Goal: Transaction & Acquisition: Purchase product/service

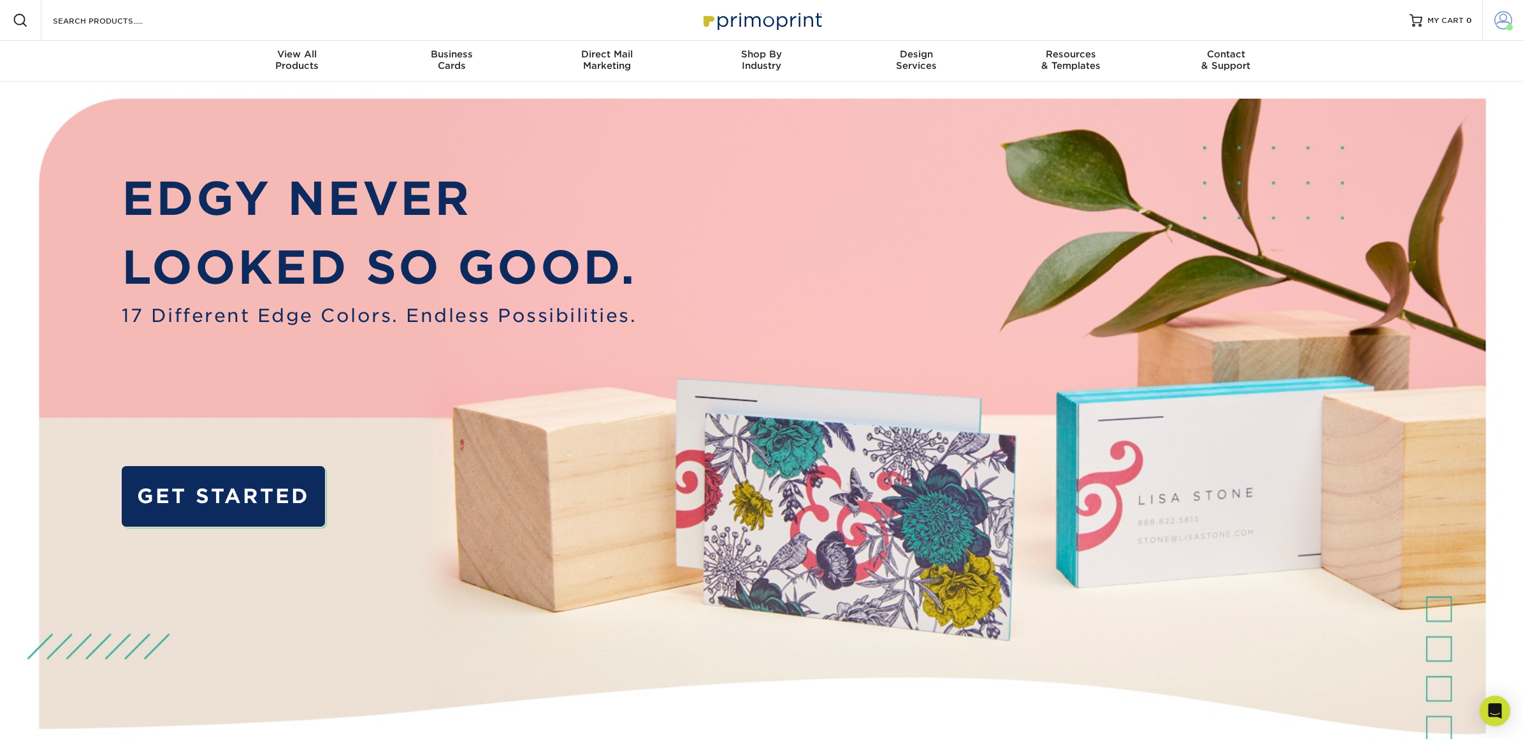
click at [1497, 22] on span at bounding box center [1504, 20] width 18 height 18
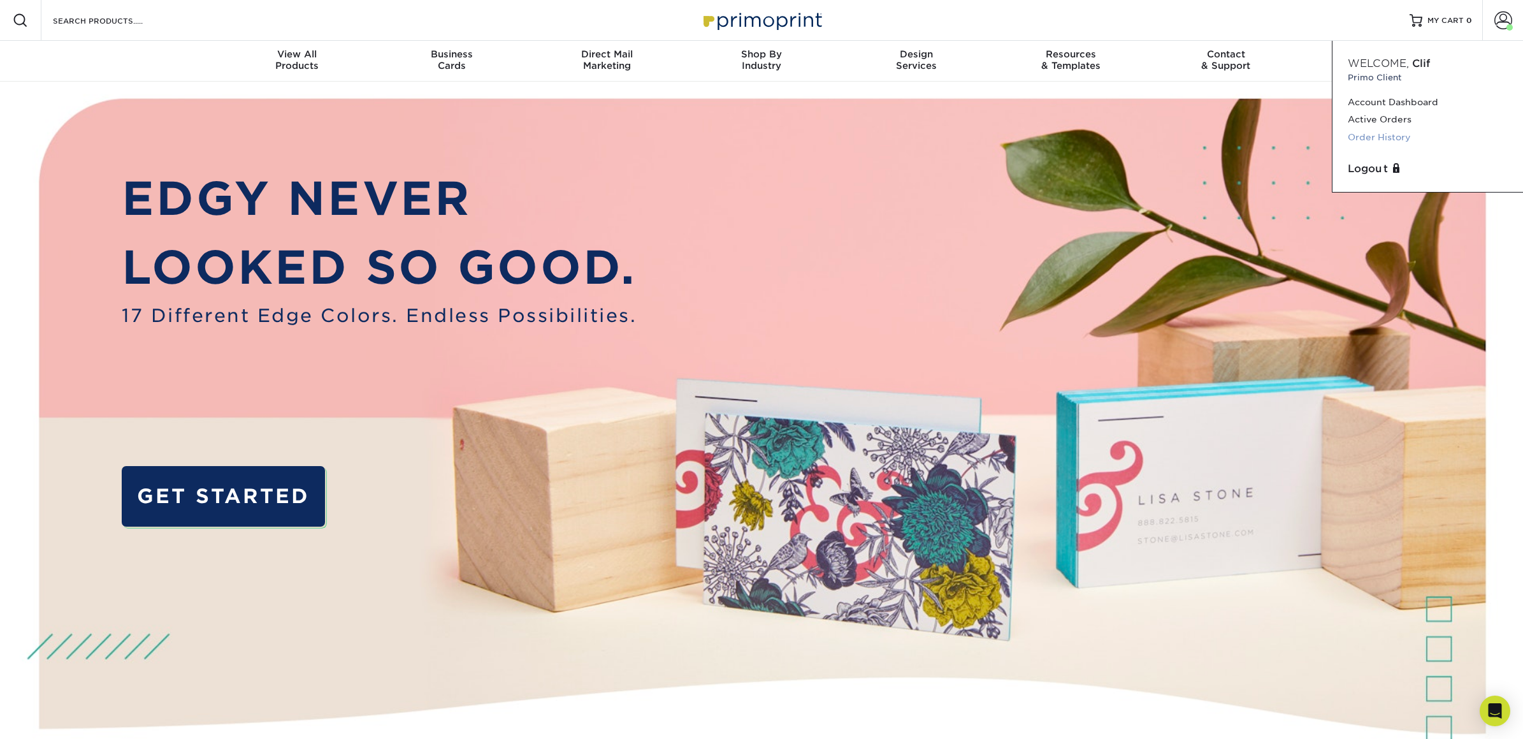
click at [1411, 132] on link "Order History" at bounding box center [1428, 137] width 160 height 17
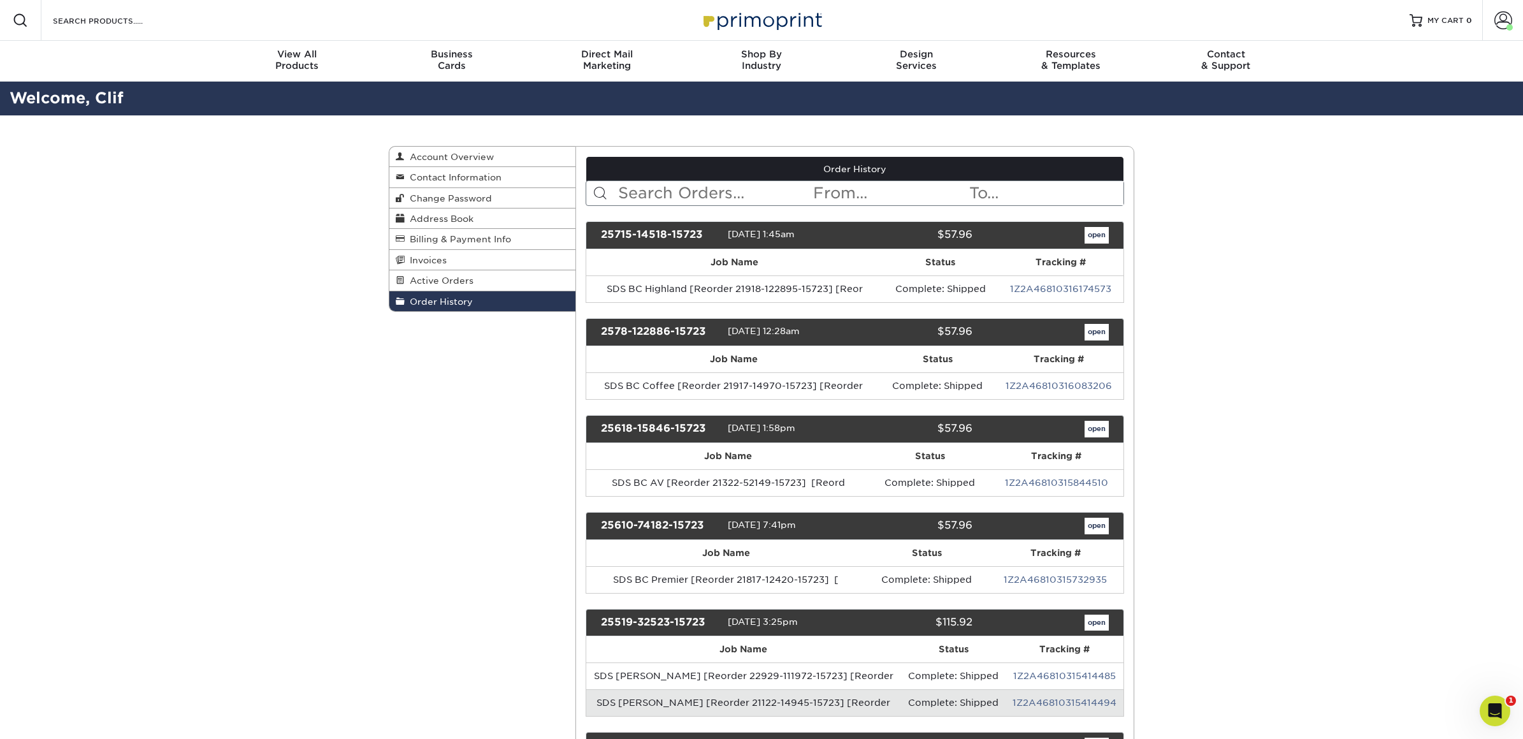
click at [697, 189] on input "text" at bounding box center [715, 193] width 196 height 24
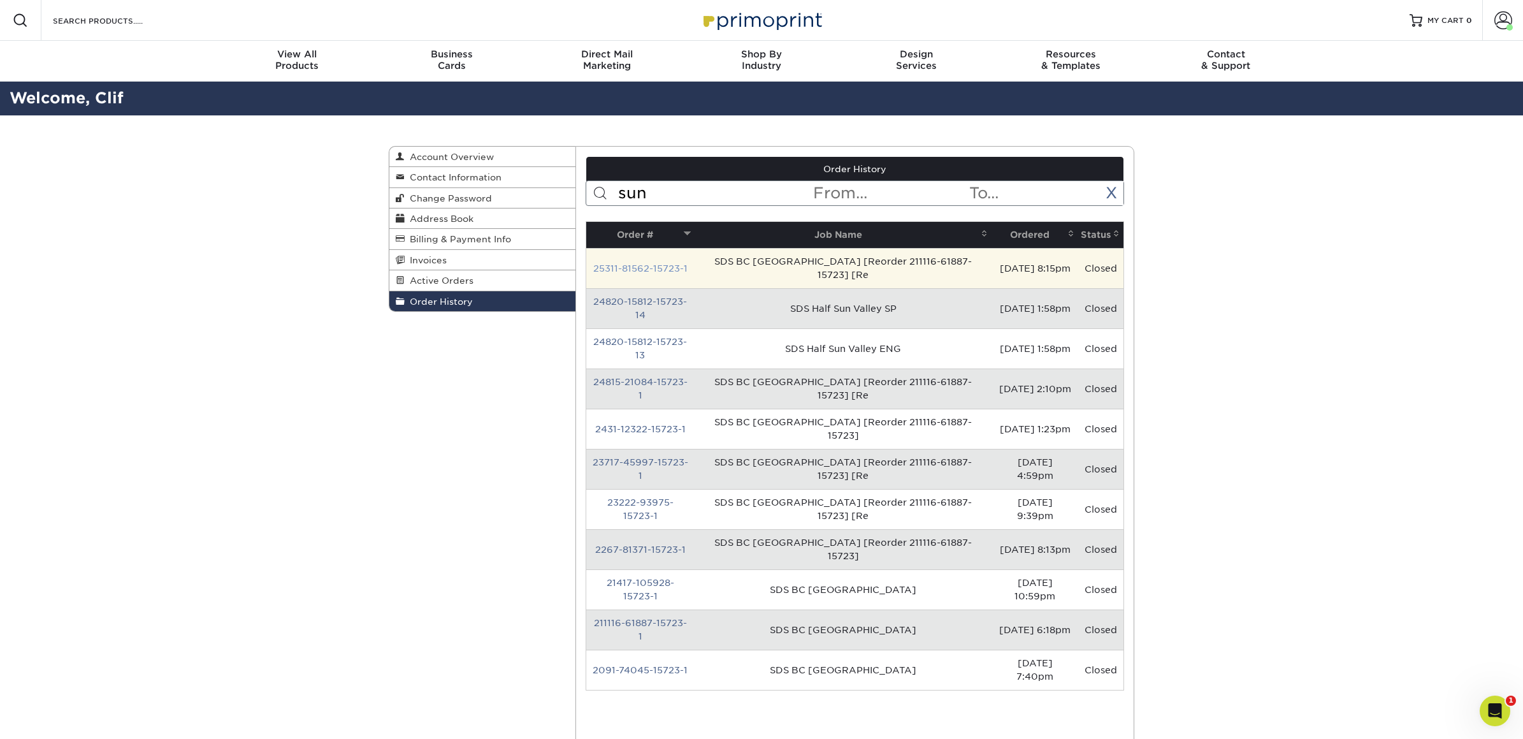
type input "sun"
click at [648, 265] on link "25311-81562-15723-1" at bounding box center [640, 268] width 94 height 10
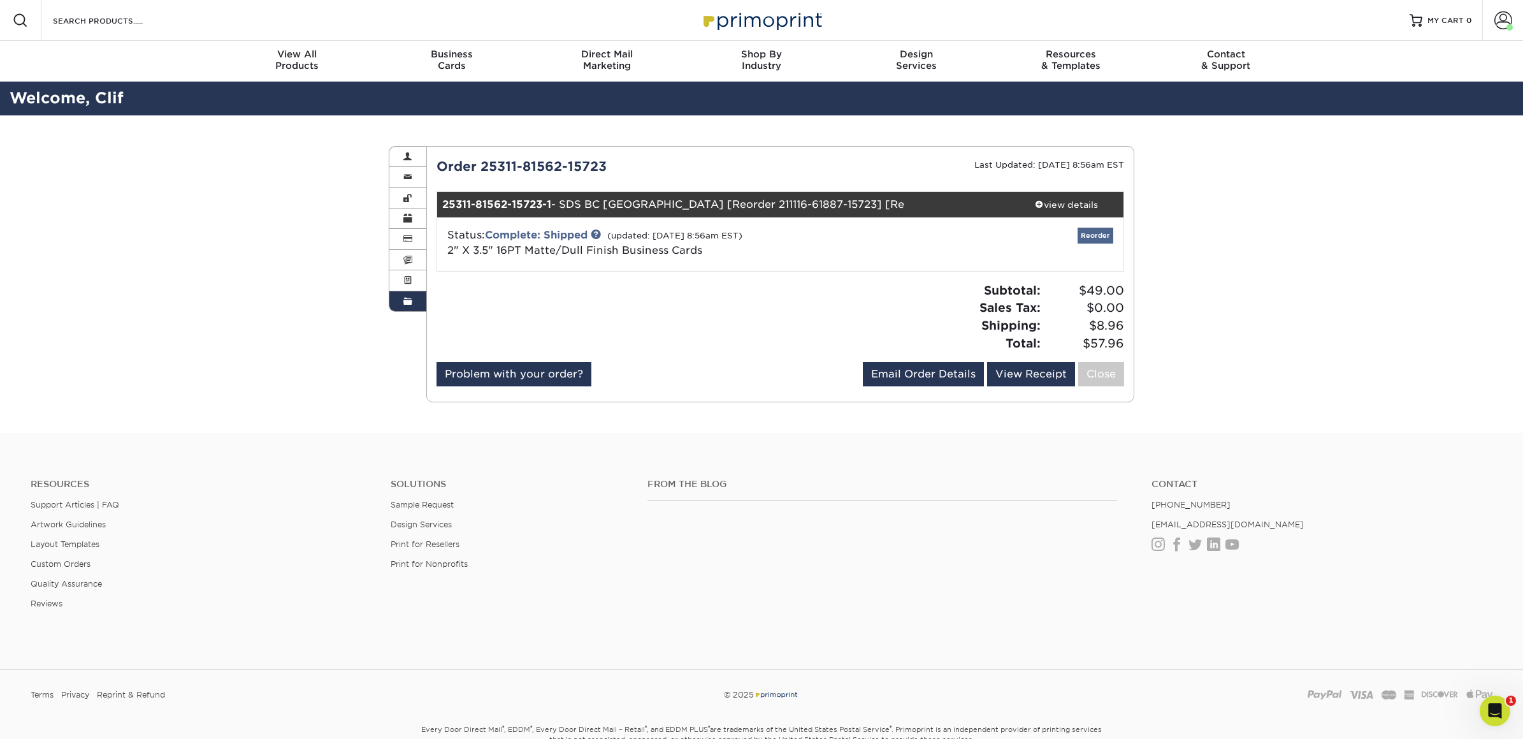
click at [1092, 232] on link "Reorder" at bounding box center [1096, 236] width 36 height 16
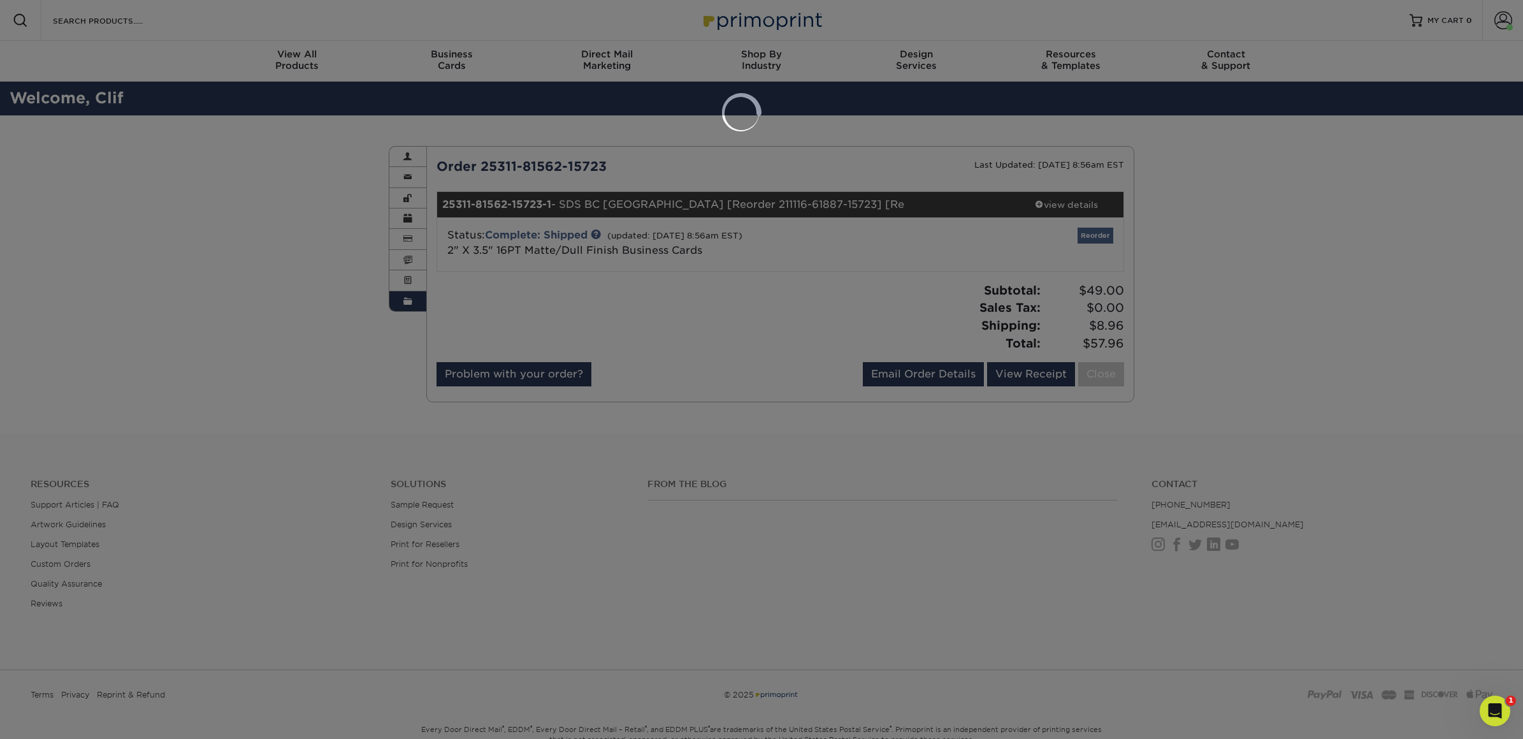
select select "86271"
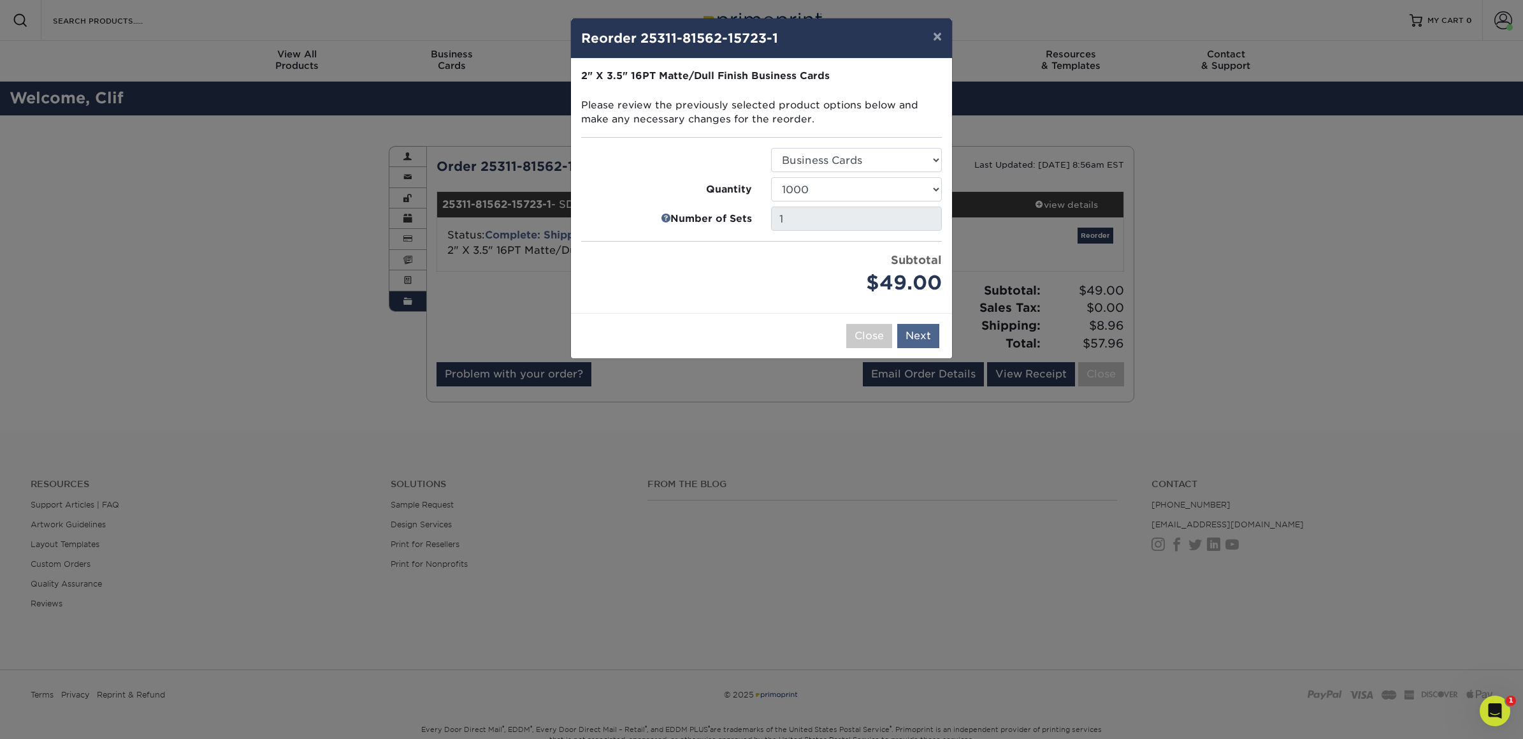
click at [929, 333] on button "Next" at bounding box center [918, 336] width 42 height 24
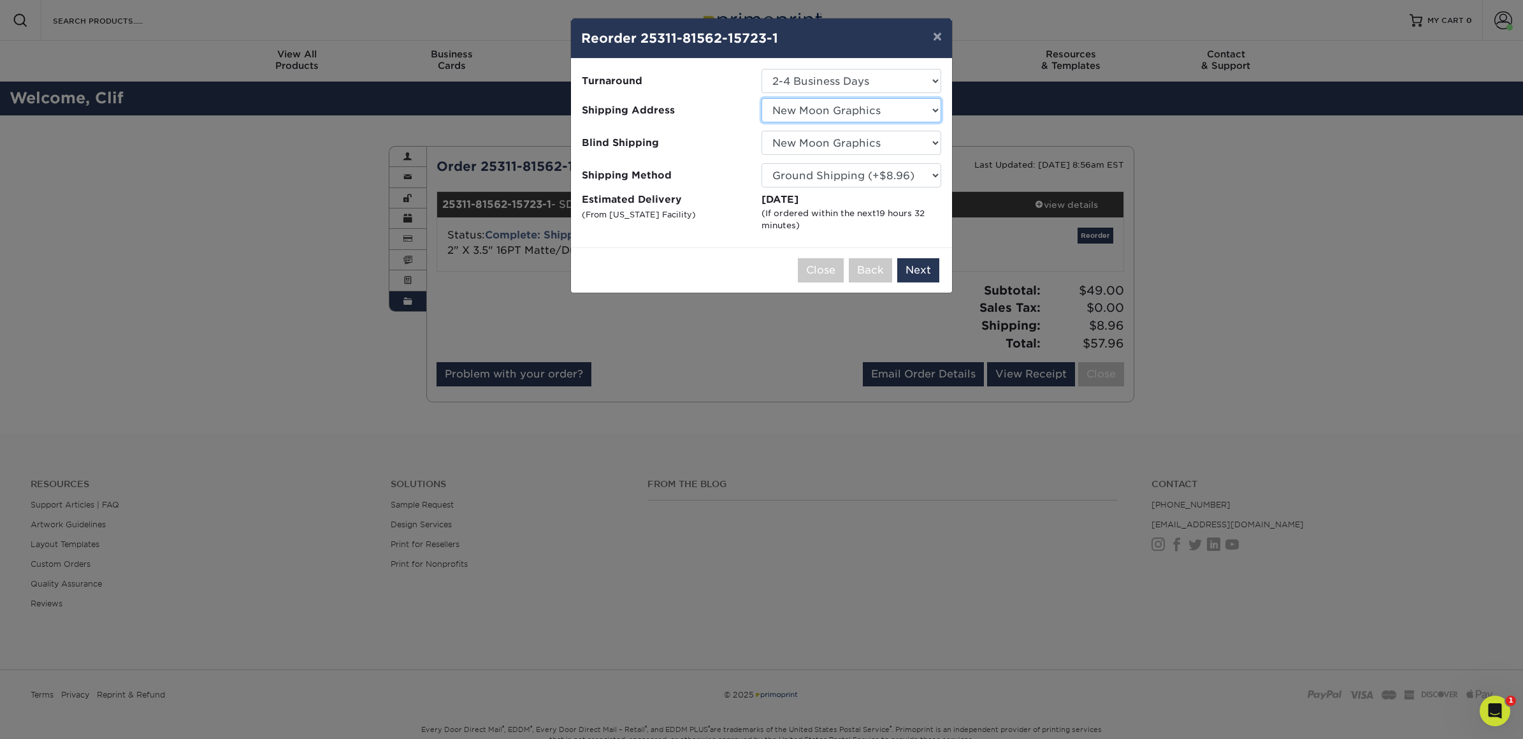
select select "194812"
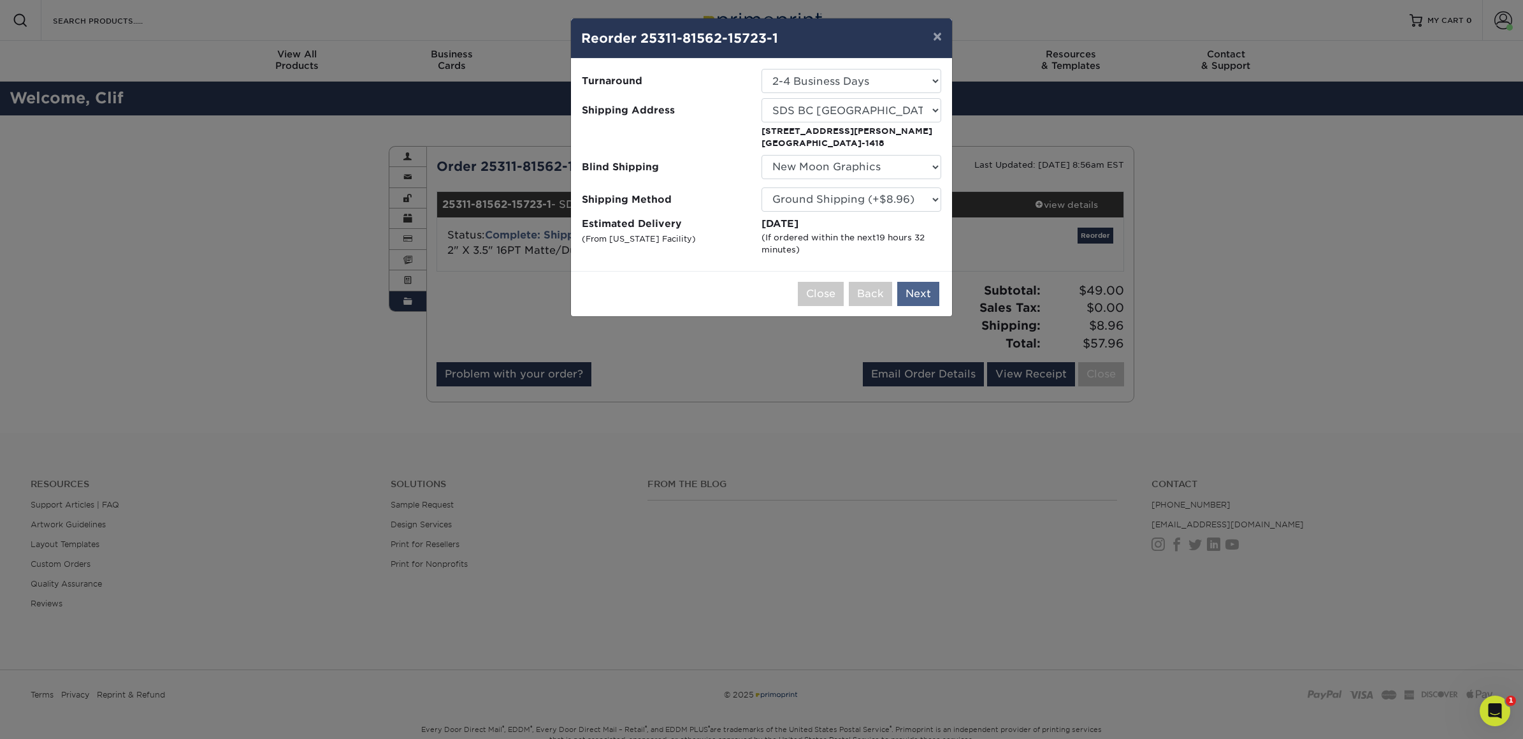
click at [920, 292] on button "Next" at bounding box center [918, 294] width 42 height 24
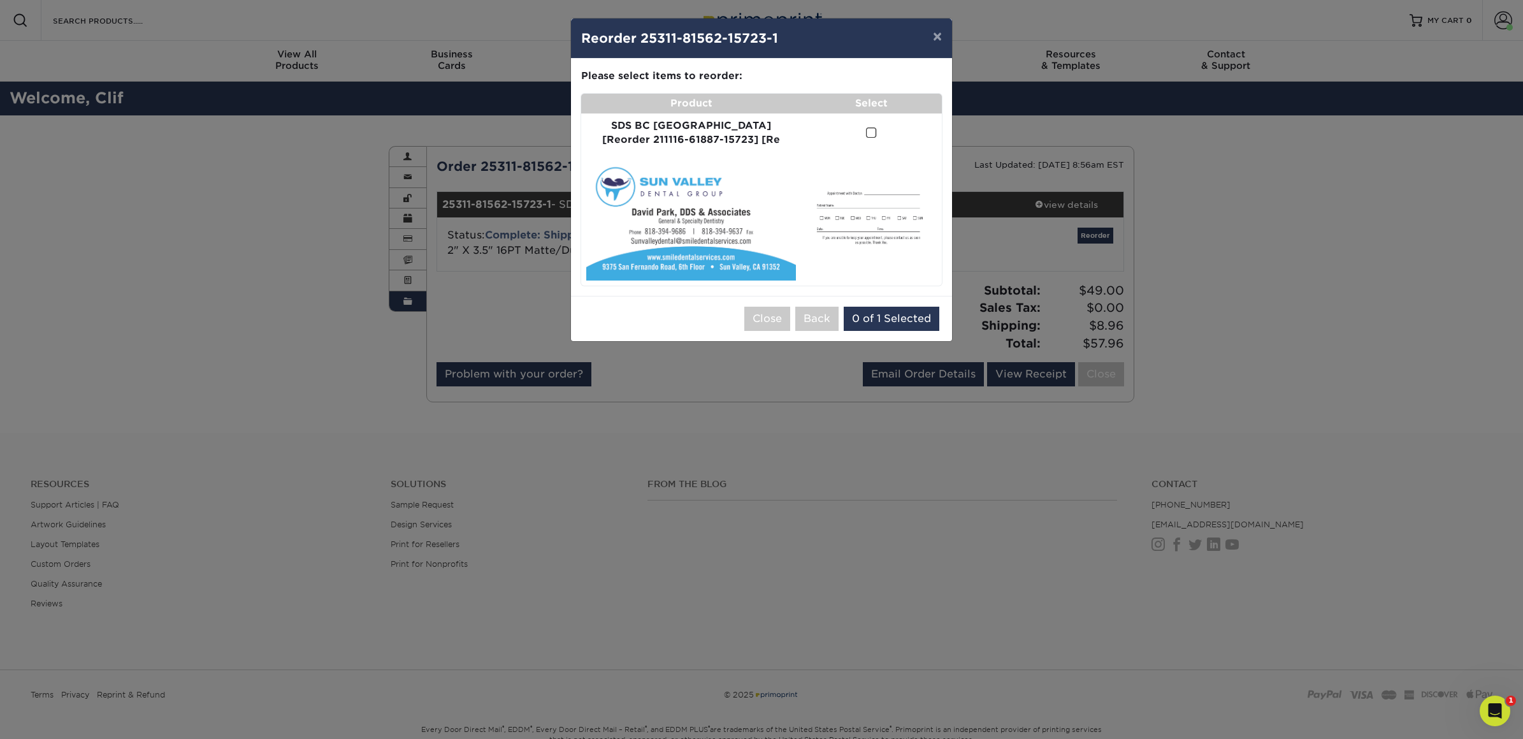
click at [857, 134] on td at bounding box center [871, 133] width 141 height 40
click at [866, 133] on span at bounding box center [871, 133] width 11 height 12
click at [0, 0] on input "checkbox" at bounding box center [0, 0] width 0 height 0
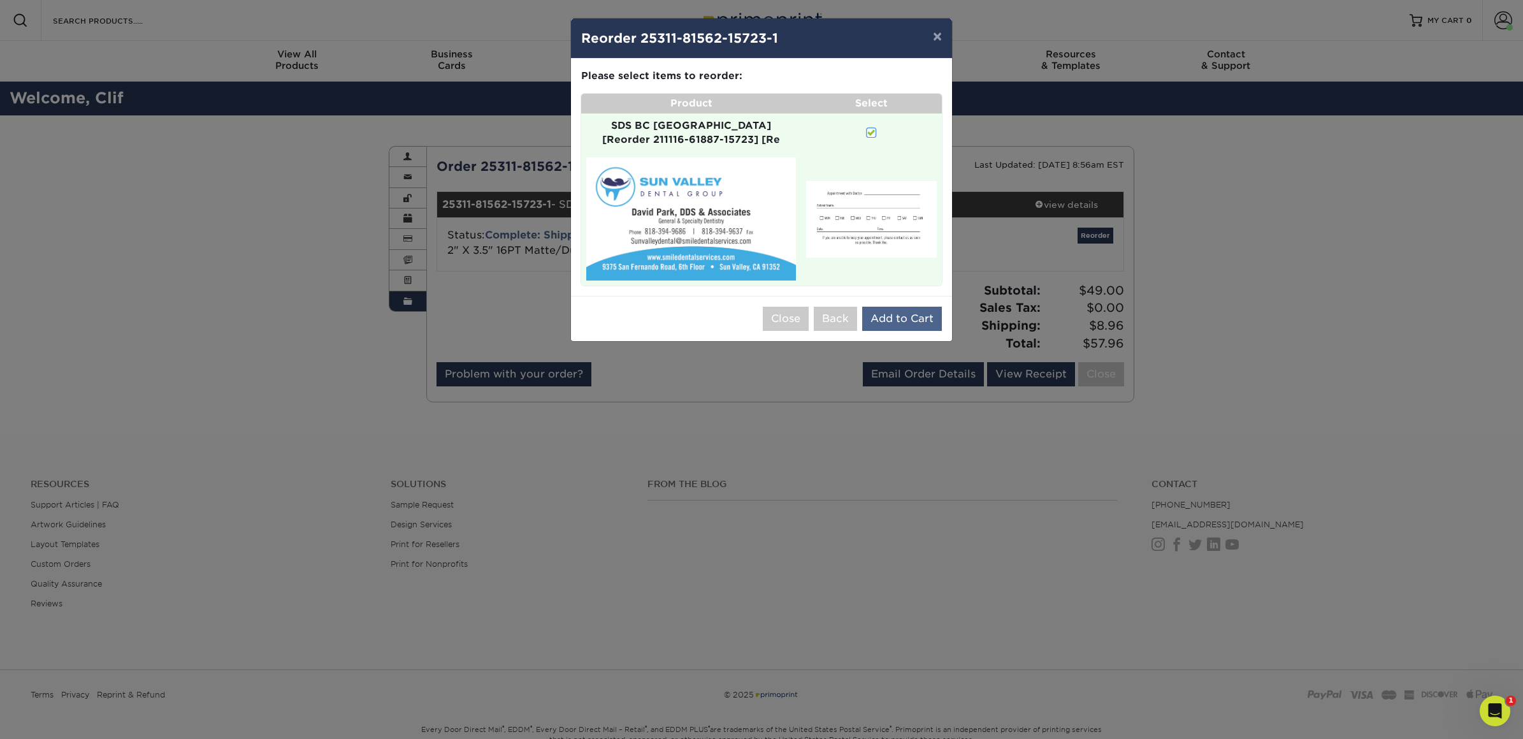
click at [901, 307] on button "Add to Cart" at bounding box center [902, 319] width 80 height 24
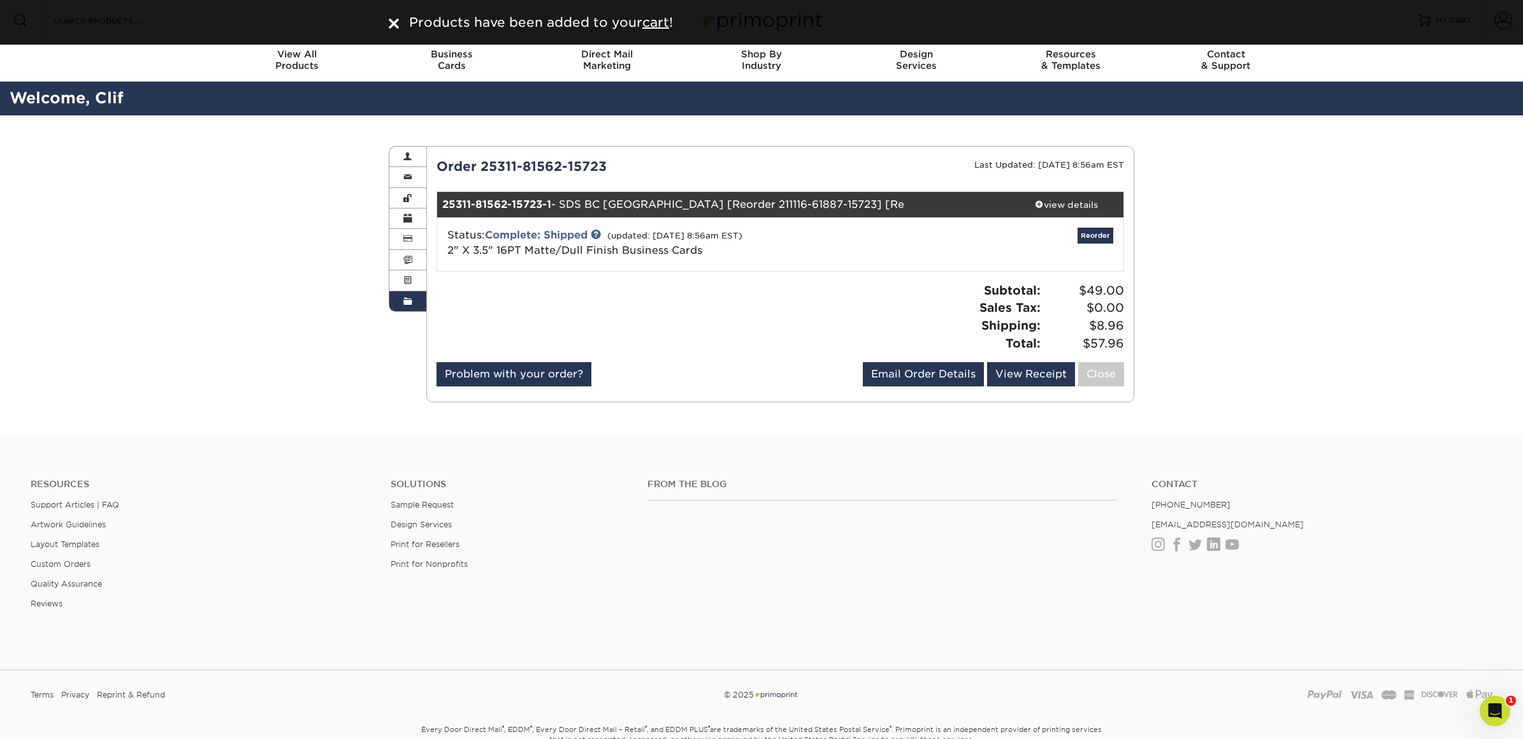
click at [389, 23] on img at bounding box center [394, 23] width 10 height 10
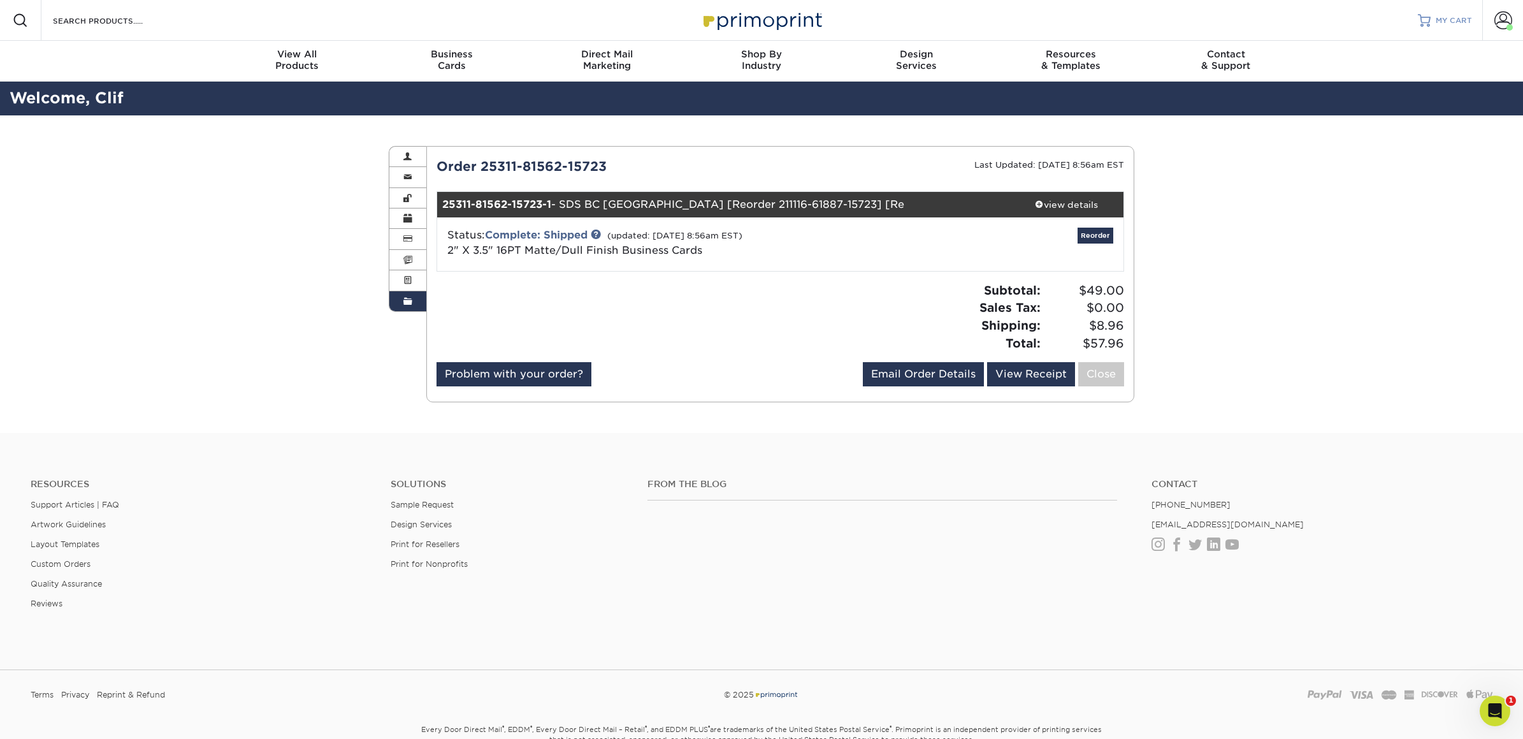
click at [1448, 24] on span "MY CART" at bounding box center [1454, 20] width 36 height 11
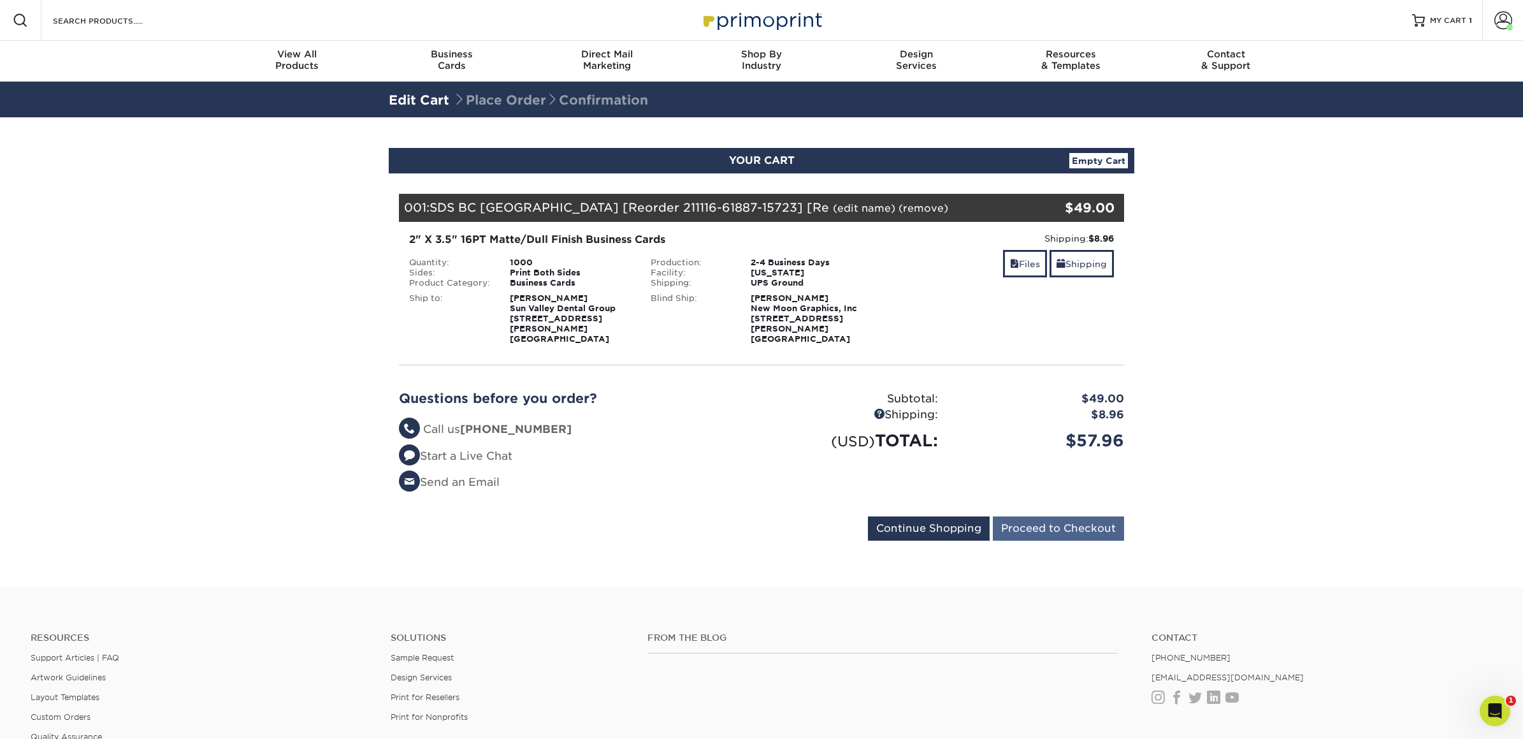
click at [1041, 519] on input "Proceed to Checkout" at bounding box center [1058, 528] width 131 height 24
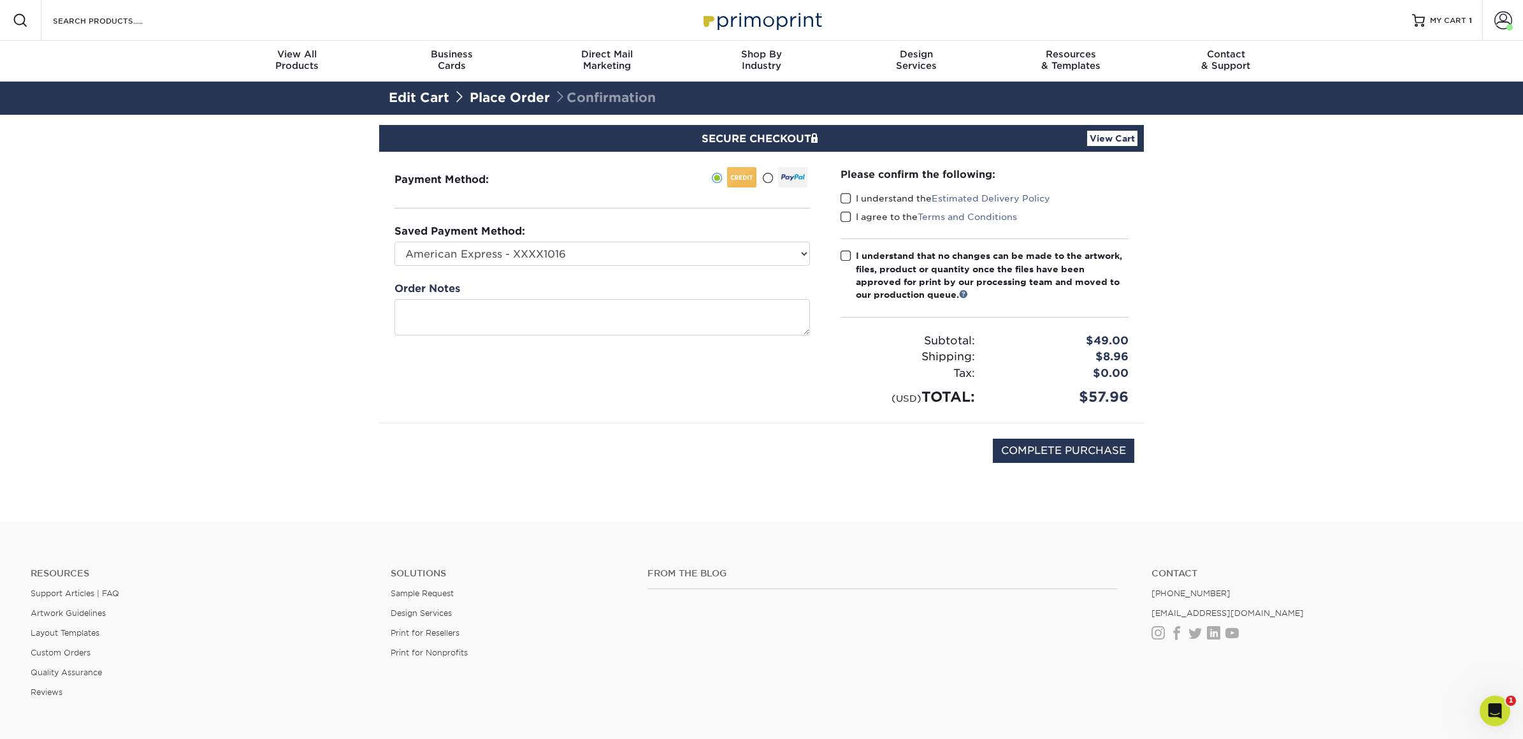
click at [846, 197] on span at bounding box center [846, 199] width 11 height 12
click at [0, 0] on input "I understand the Estimated Delivery Policy" at bounding box center [0, 0] width 0 height 0
click at [848, 213] on span at bounding box center [846, 217] width 11 height 12
click at [0, 0] on input "I agree to the Terms and Conditions" at bounding box center [0, 0] width 0 height 0
click at [849, 221] on span at bounding box center [846, 217] width 11 height 12
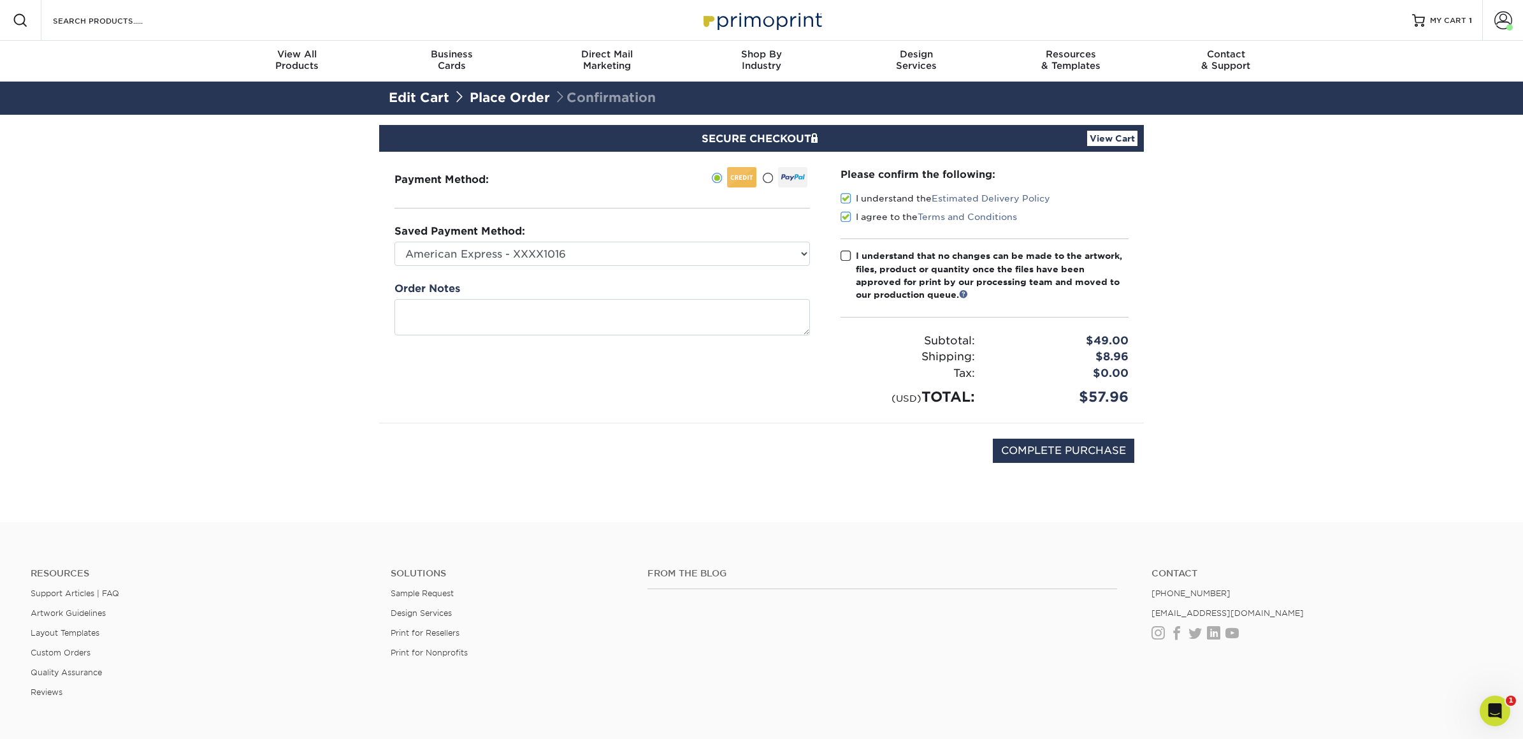
click at [0, 0] on input "I agree to the Terms and Conditions" at bounding box center [0, 0] width 0 height 0
click at [848, 219] on span at bounding box center [846, 217] width 11 height 12
click at [0, 0] on input "I agree to the Terms and Conditions" at bounding box center [0, 0] width 0 height 0
click at [848, 261] on label "I understand that no changes can be made to the artwork, files, product or quan…" at bounding box center [985, 275] width 288 height 52
click at [0, 0] on input "I understand that no changes can be made to the artwork, files, product or quan…" at bounding box center [0, 0] width 0 height 0
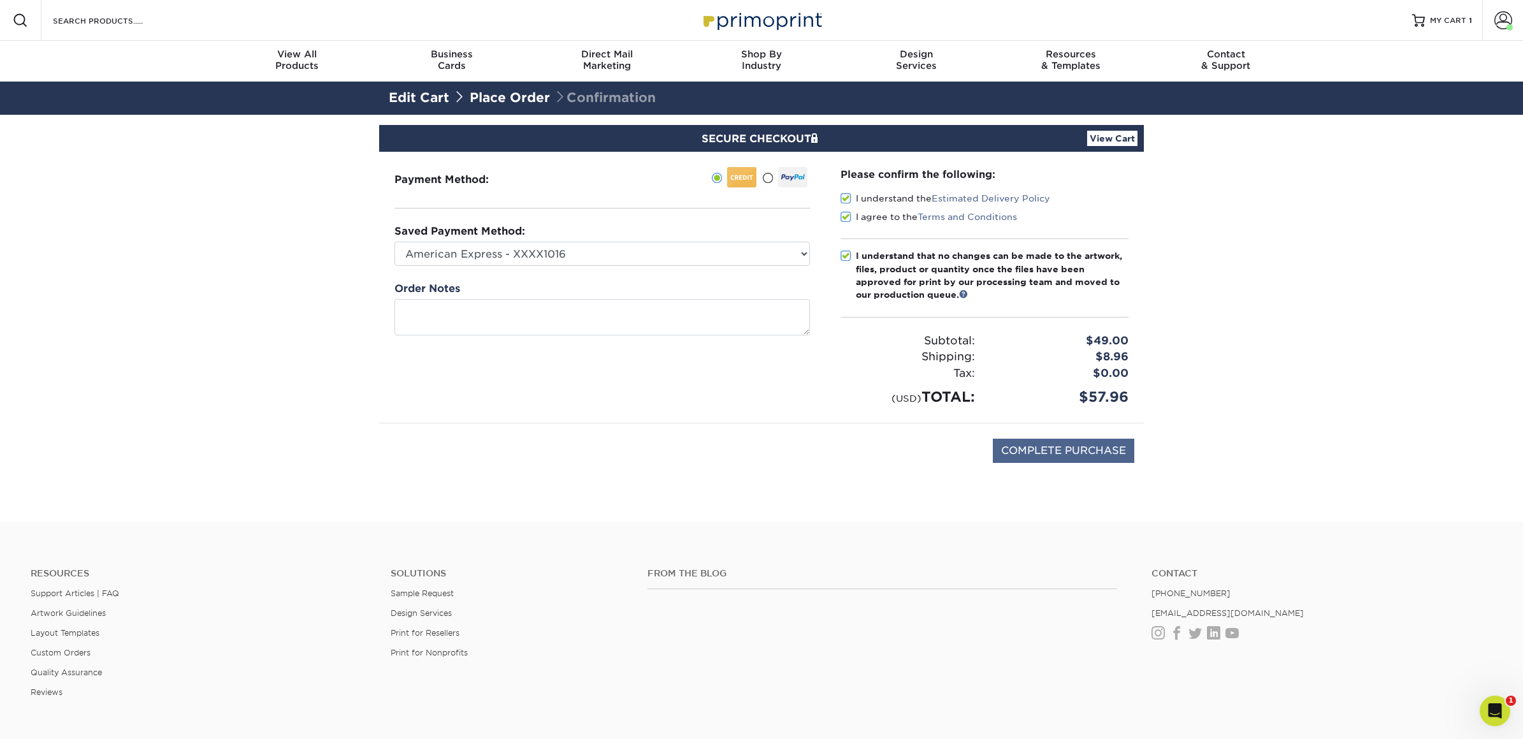
click at [1056, 442] on input "COMPLETE PURCHASE" at bounding box center [1064, 451] width 142 height 24
type input "PROCESSING, PLEASE WAIT..."
